Goal: Navigation & Orientation: Find specific page/section

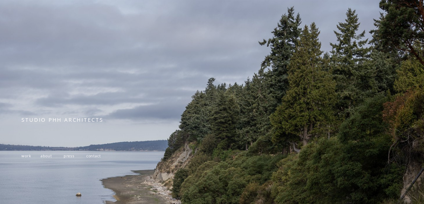
click at [48, 156] on span "about" at bounding box center [45, 155] width 11 height 5
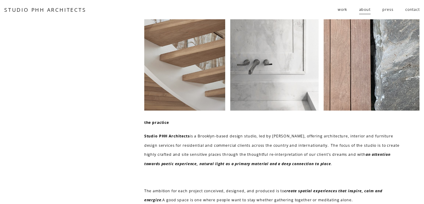
click at [341, 10] on span "work" at bounding box center [341, 9] width 9 height 9
click at [0, 0] on span "residential" at bounding box center [0, 0] width 0 height 0
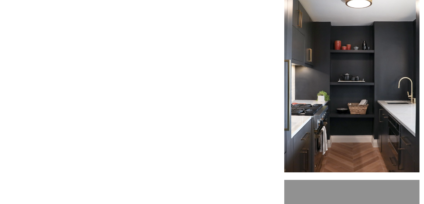
scroll to position [1297, 0]
